Goal: Information Seeking & Learning: Learn about a topic

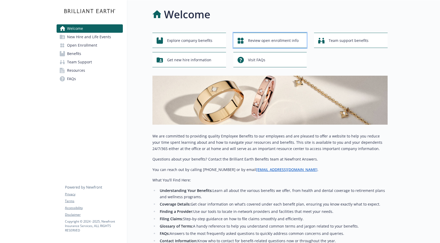
click at [259, 43] on span "Review open enrollment info" at bounding box center [273, 41] width 51 height 10
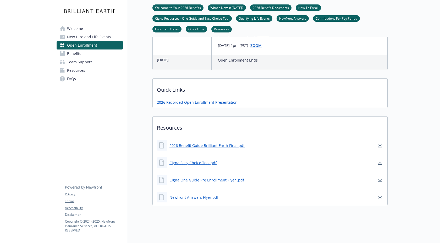
scroll to position [512, 0]
click at [224, 143] on link "2026 Benefit Guide Brilliant Earth Final.pdf" at bounding box center [208, 145] width 76 height 7
